Goal: Task Accomplishment & Management: Use online tool/utility

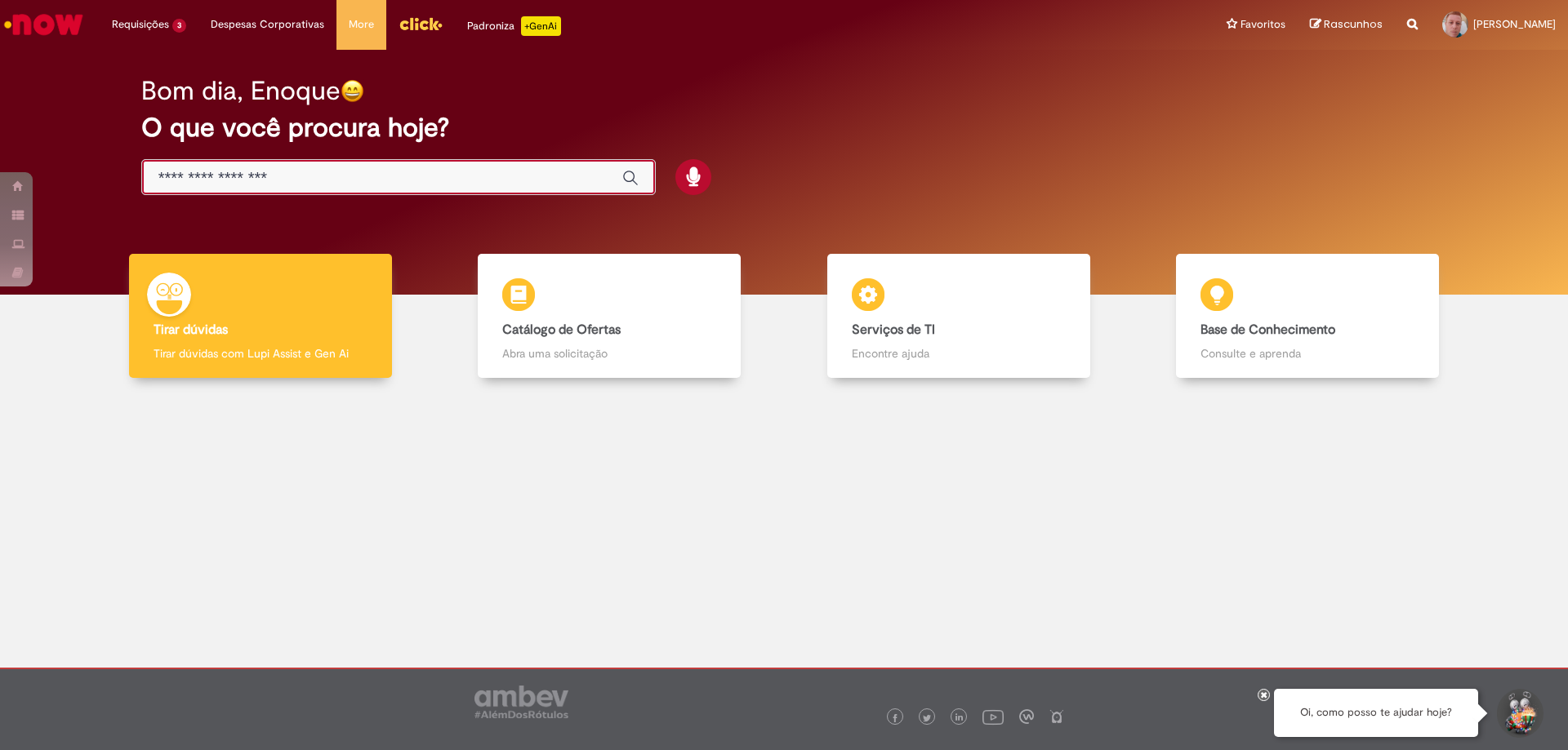
click at [554, 175] on input "Basta digitar aqui" at bounding box center [382, 178] width 447 height 18
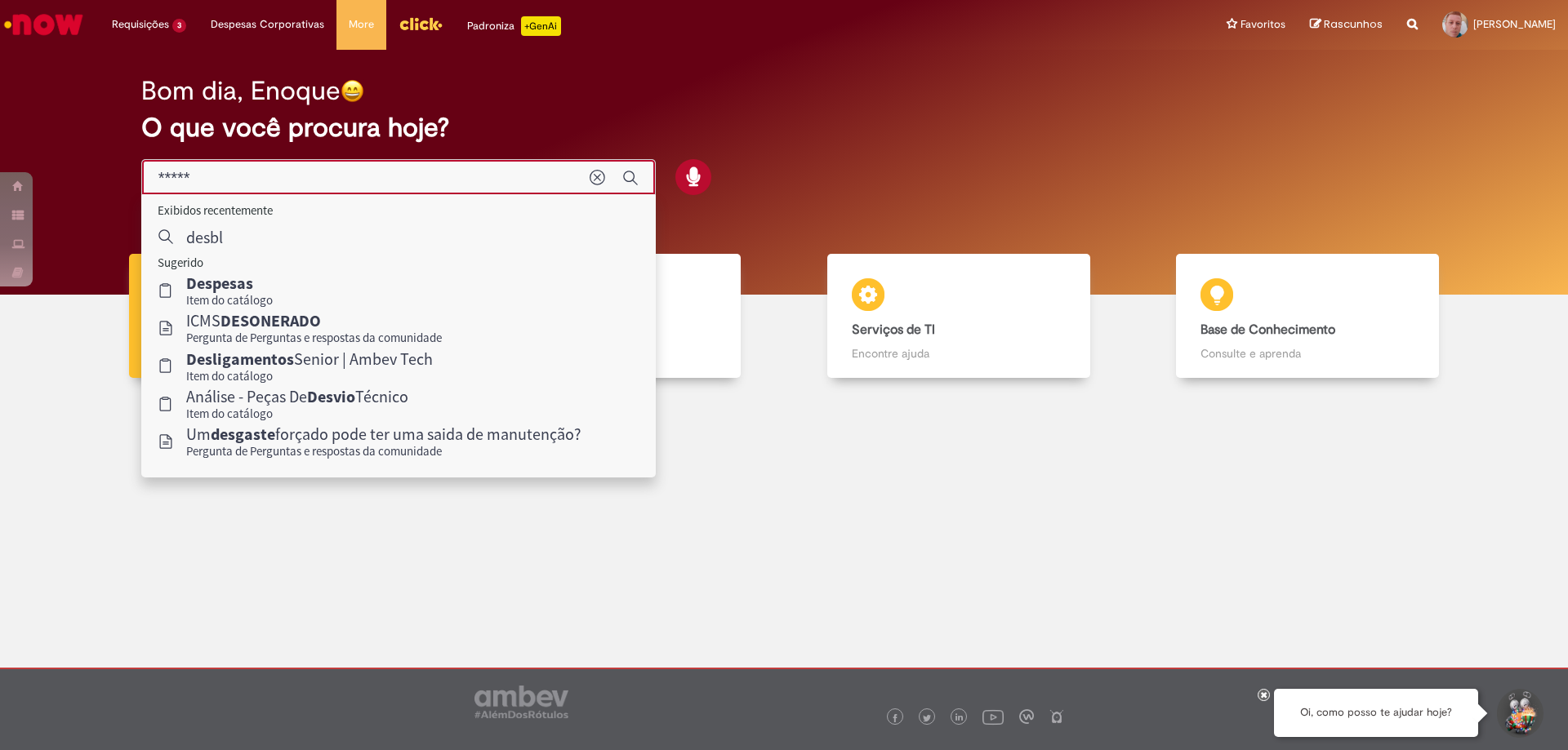
type input "******"
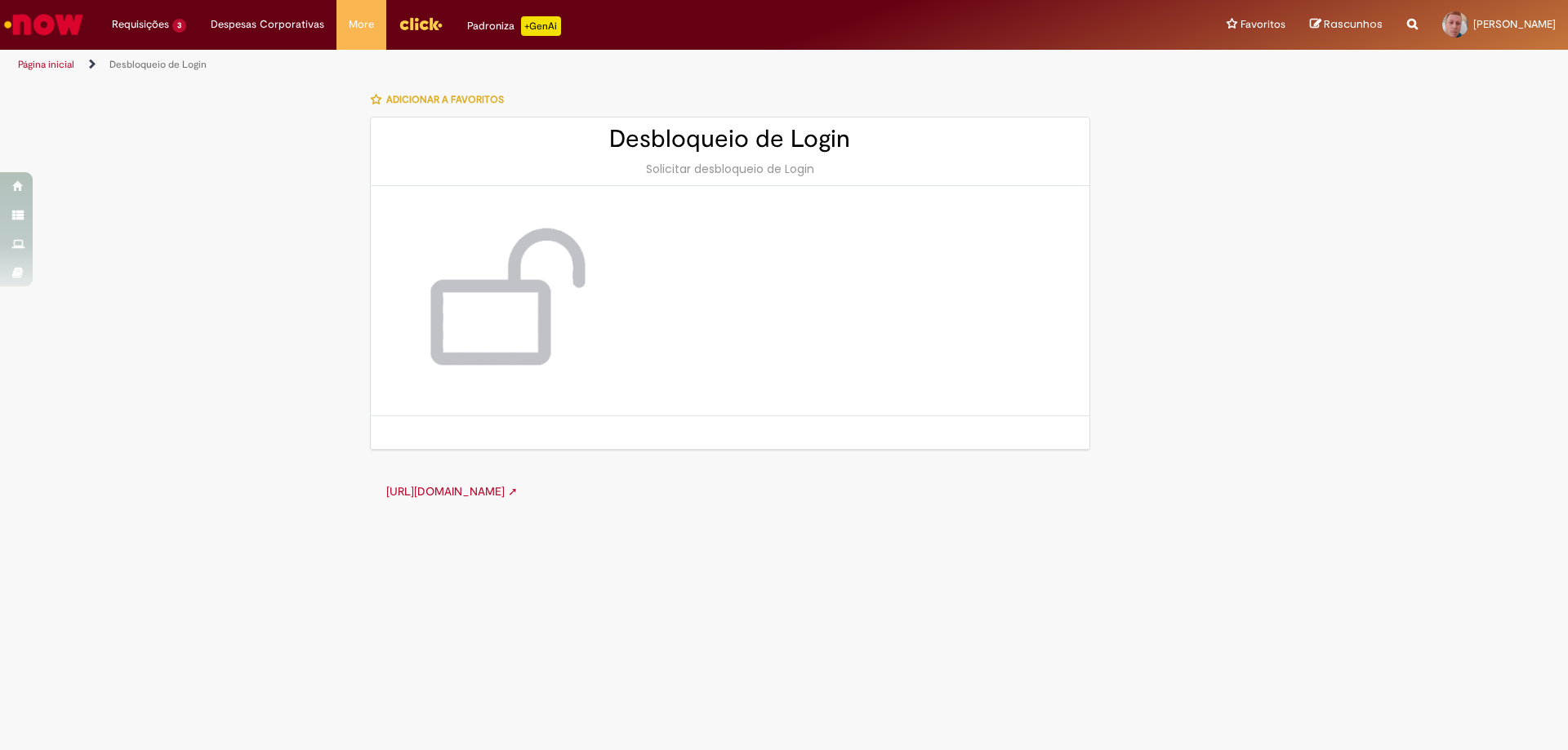
click at [525, 288] on img at bounding box center [501, 300] width 196 height 164
click at [700, 153] on h2 "Desbloqueio de Login" at bounding box center [730, 140] width 686 height 27
click at [722, 178] on div "Desbloqueio de Login Solicitar desbloqueio de Login" at bounding box center [730, 152] width 719 height 69
click at [794, 146] on h2 "Desbloqueio de Login" at bounding box center [730, 140] width 686 height 27
click at [805, 137] on h2 "Desbloqueio de Login" at bounding box center [730, 140] width 686 height 27
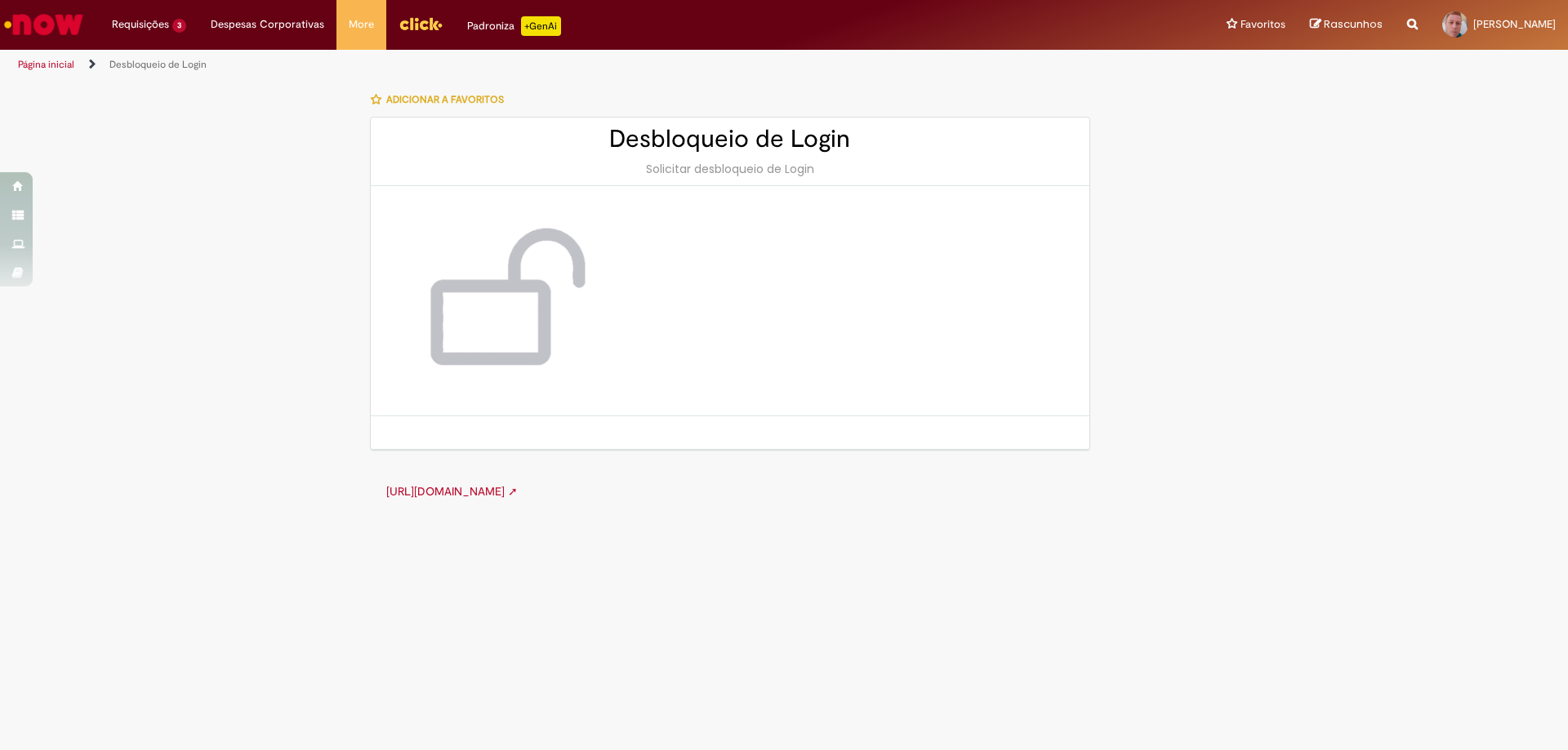
drag, startPoint x: 718, startPoint y: 208, endPoint x: 531, endPoint y: 344, distance: 231.2
click at [710, 216] on div at bounding box center [730, 301] width 719 height 230
click at [518, 485] on link "[URL][DOMAIN_NAME] ➚" at bounding box center [451, 491] width 131 height 14
click at [154, 26] on li "Requisições 3 Exibir Todas as Solicitações Cancelamento Fora do Prazo 17d atrás…" at bounding box center [149, 24] width 99 height 49
click at [62, 25] on img "Ir para a Homepage" at bounding box center [44, 24] width 84 height 33
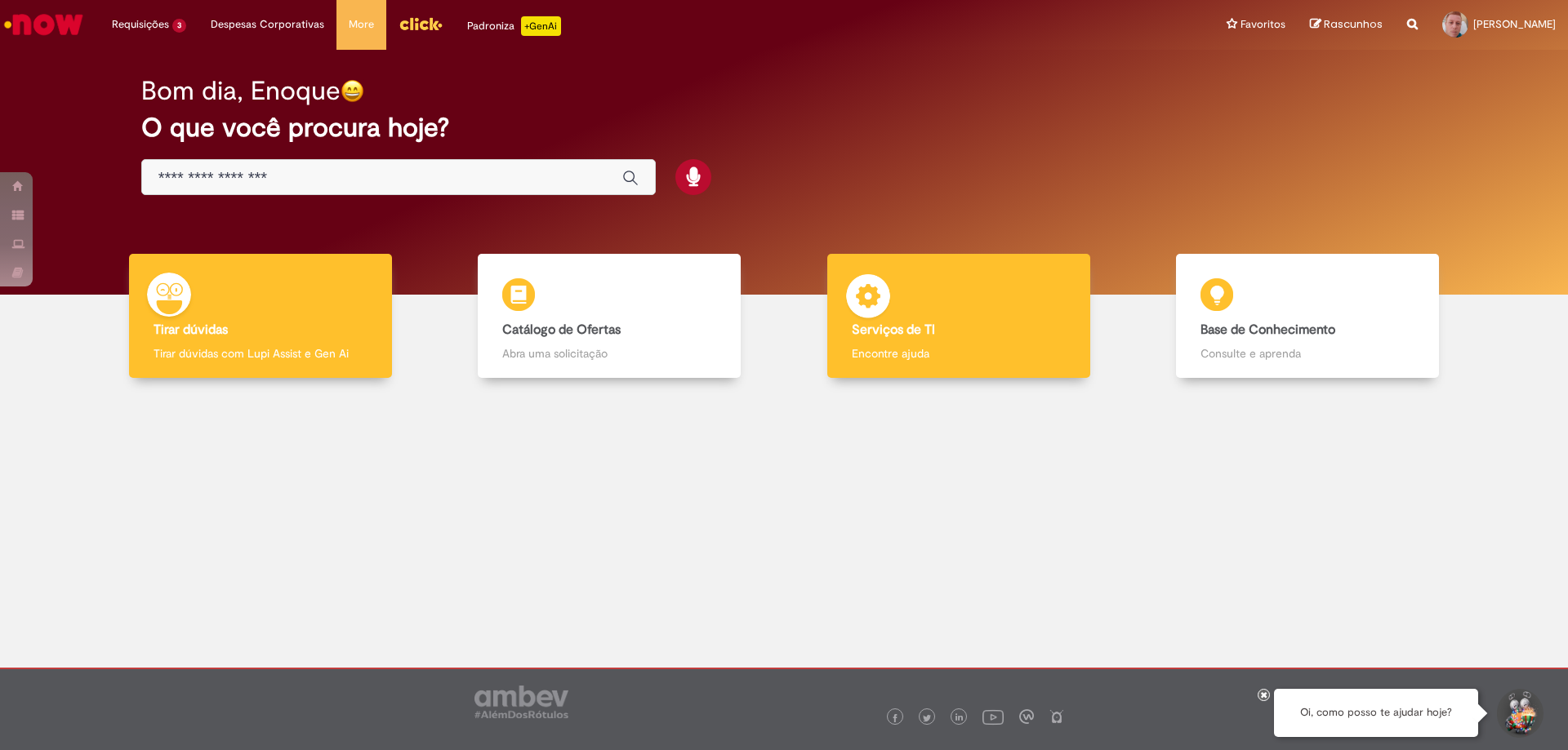
click at [951, 303] on div "Serviços de TI Serviços de TI Encontre ajuda" at bounding box center [958, 316] width 263 height 125
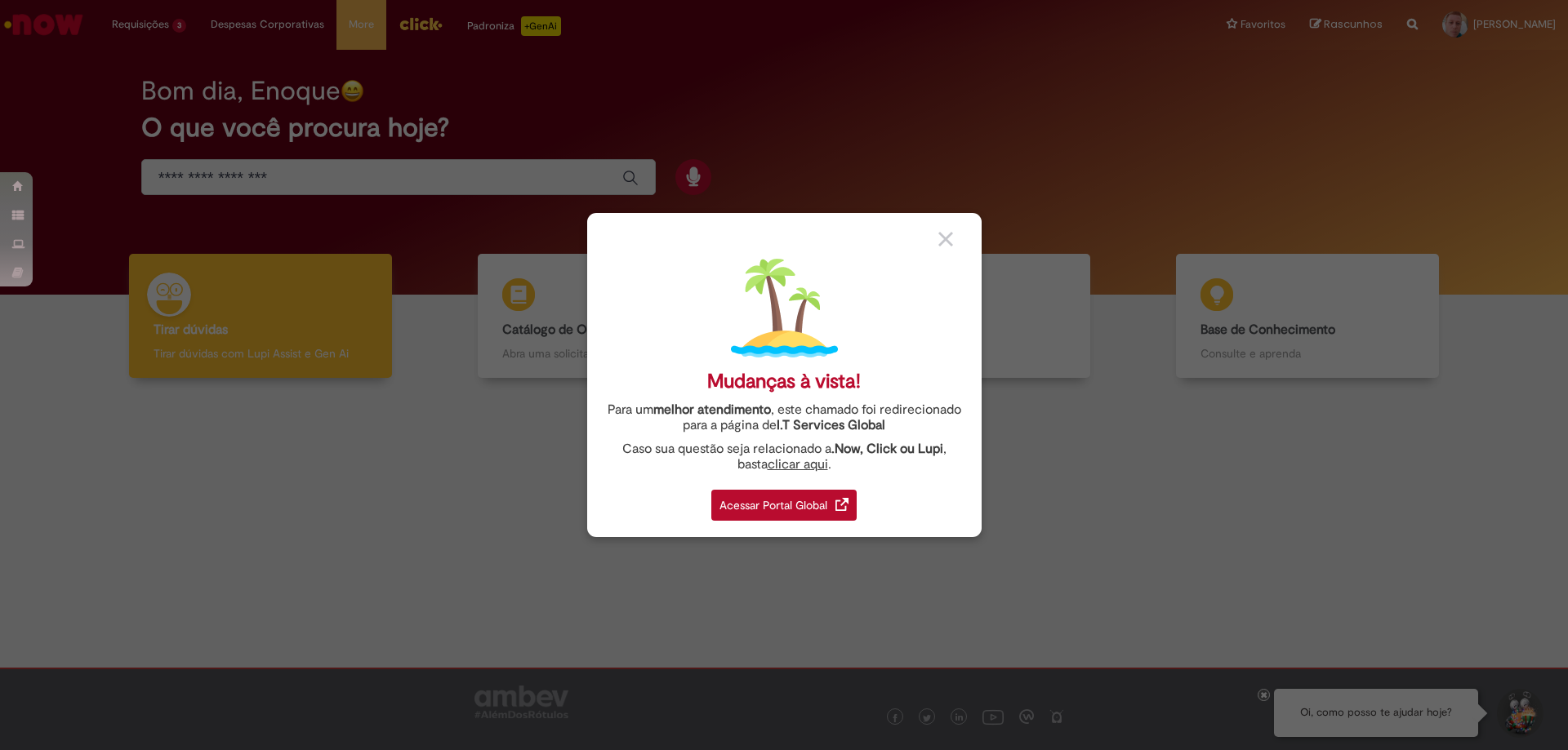
click at [799, 499] on div "Acessar Portal Global" at bounding box center [784, 505] width 145 height 31
